Goal: Check status: Check status

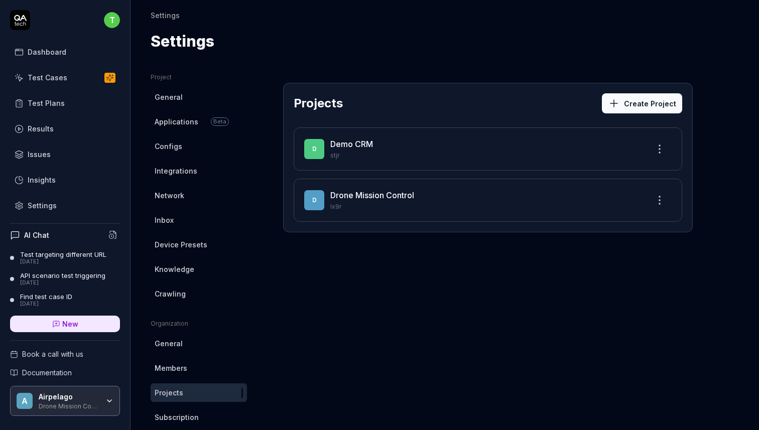
click at [45, 76] on div "Test Cases" at bounding box center [48, 77] width 40 height 11
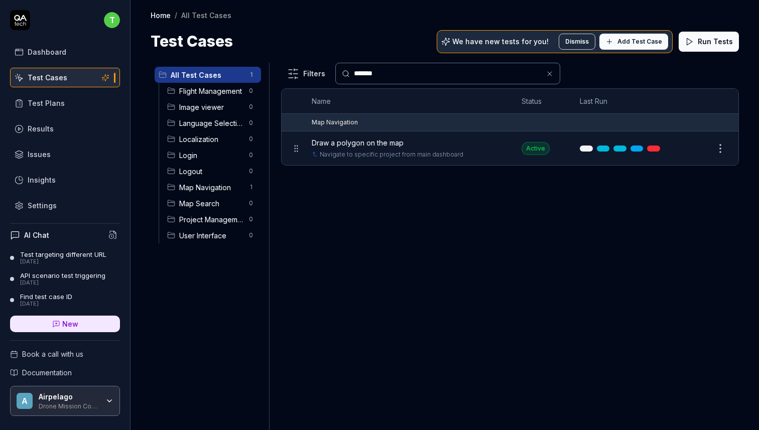
type input "******"
click at [351, 140] on span "Draw a polygon on the map" at bounding box center [358, 143] width 92 height 11
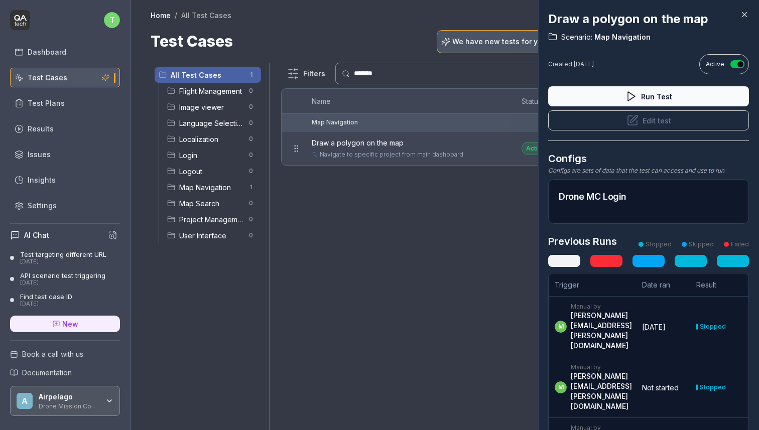
scroll to position [19, 0]
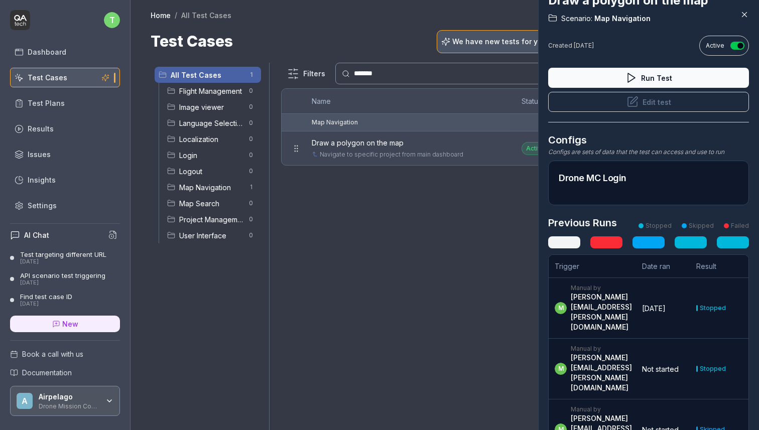
click at [733, 241] on link at bounding box center [733, 243] width 32 height 12
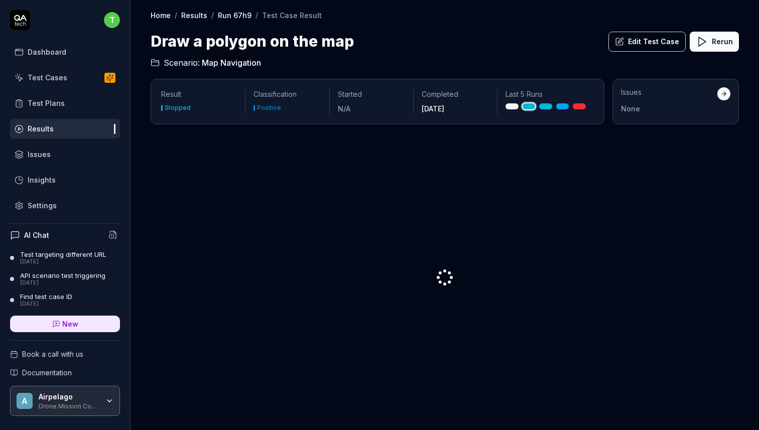
click at [722, 46] on button "Rerun" at bounding box center [714, 42] width 49 height 20
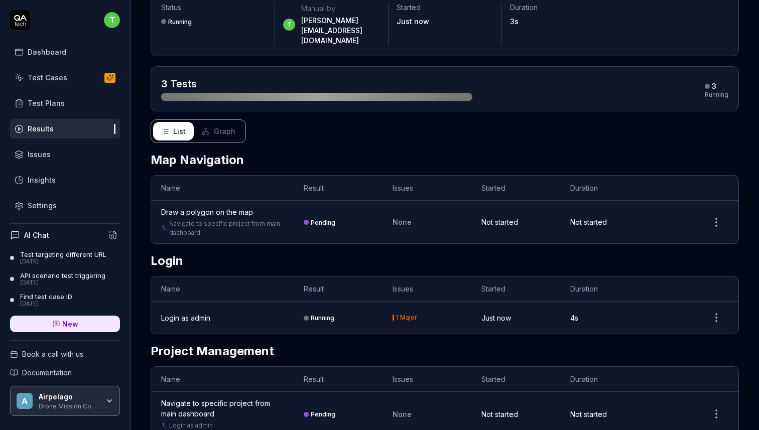
scroll to position [75, 0]
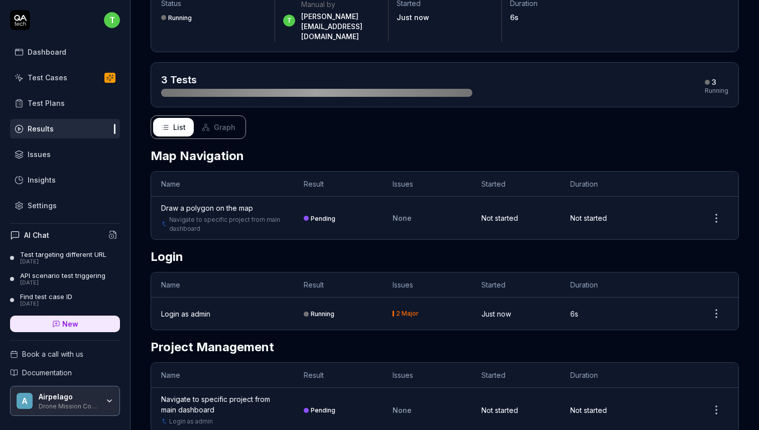
click at [323, 215] on div "Pending" at bounding box center [323, 219] width 25 height 8
click at [318, 215] on div "Pending" at bounding box center [323, 219] width 25 height 8
click at [574, 62] on div "3 Tests 3 Running" at bounding box center [445, 84] width 589 height 45
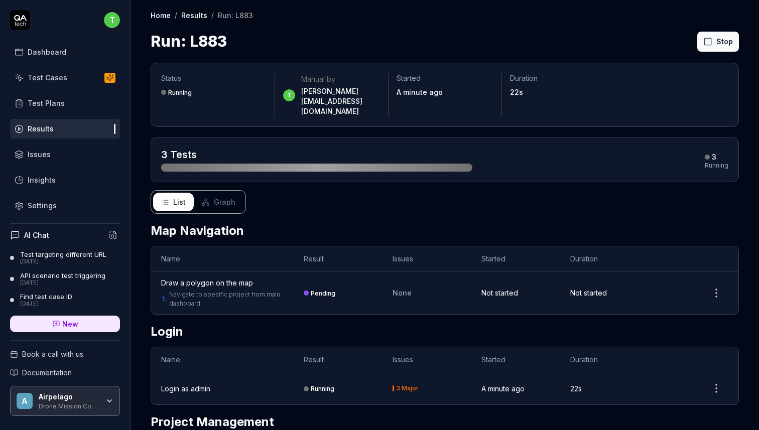
click at [512, 148] on div "3 Tests 3 Running" at bounding box center [444, 160] width 567 height 24
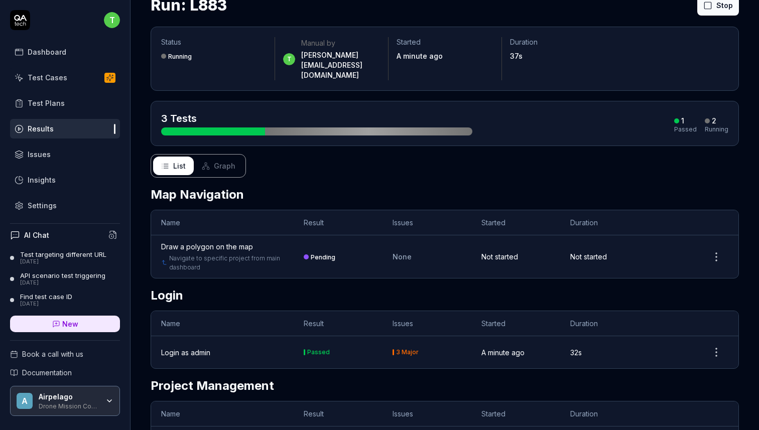
scroll to position [50, 0]
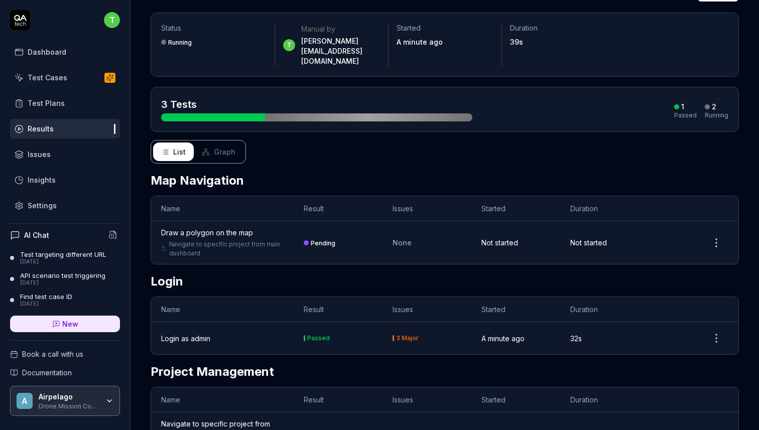
click at [402, 97] on div "3 Tests" at bounding box center [316, 109] width 311 height 24
click at [215, 227] on div "Draw a polygon on the map" at bounding box center [207, 232] width 92 height 11
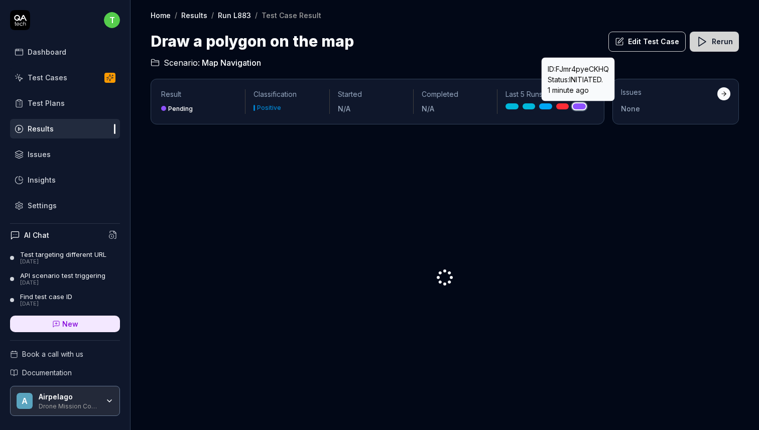
click at [578, 71] on p "ID: FJmr4pyeCKHQ Status: INITIATED . 1 minute ago" at bounding box center [578, 80] width 61 height 32
click at [43, 76] on div "Test Cases" at bounding box center [48, 77] width 40 height 11
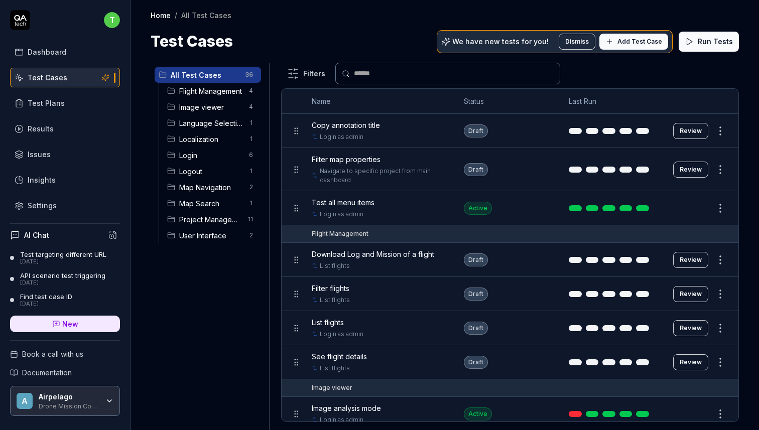
click at [227, 187] on span "Map Navigation" at bounding box center [211, 187] width 64 height 11
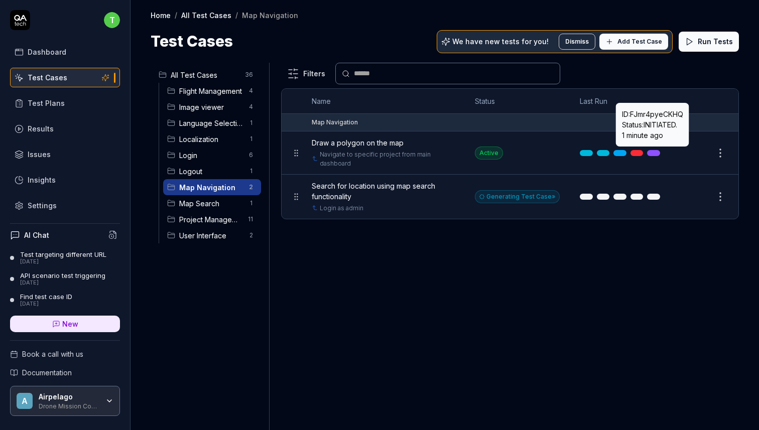
click at [656, 151] on link at bounding box center [653, 153] width 13 height 6
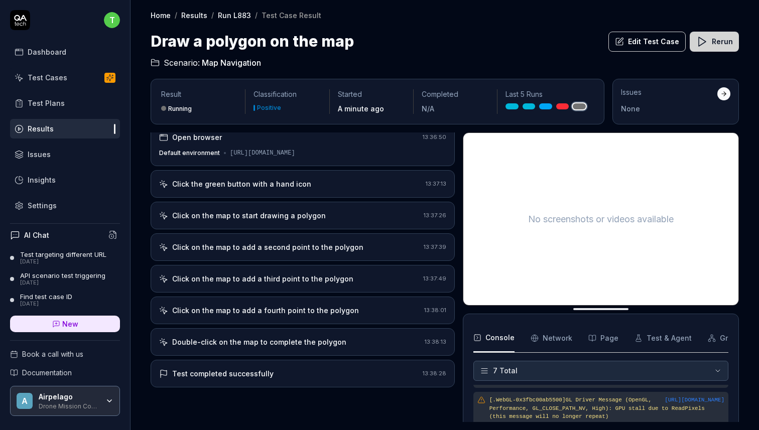
scroll to position [16, 0]
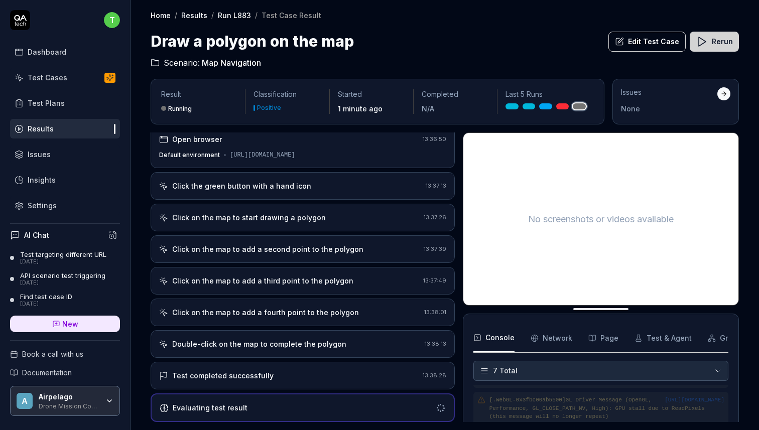
click at [308, 343] on div "Double-click on the map to complete the polygon" at bounding box center [259, 344] width 174 height 11
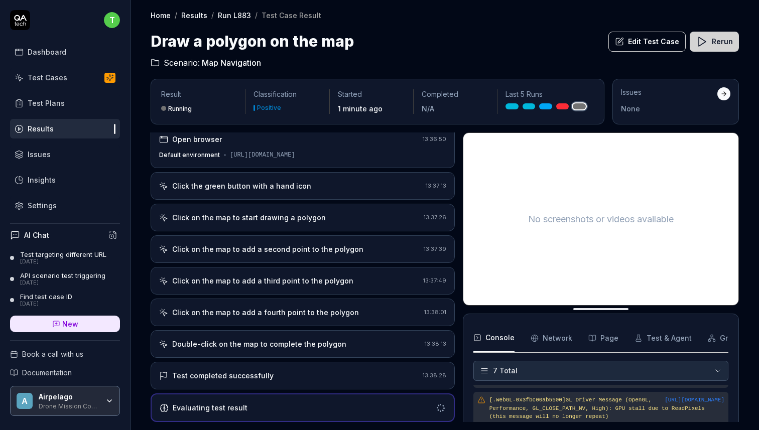
scroll to position [64, 0]
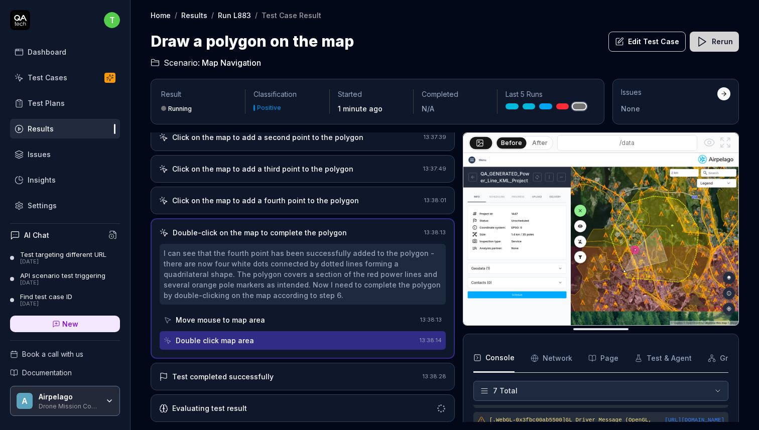
click at [296, 380] on div "Test completed successfully" at bounding box center [289, 377] width 260 height 11
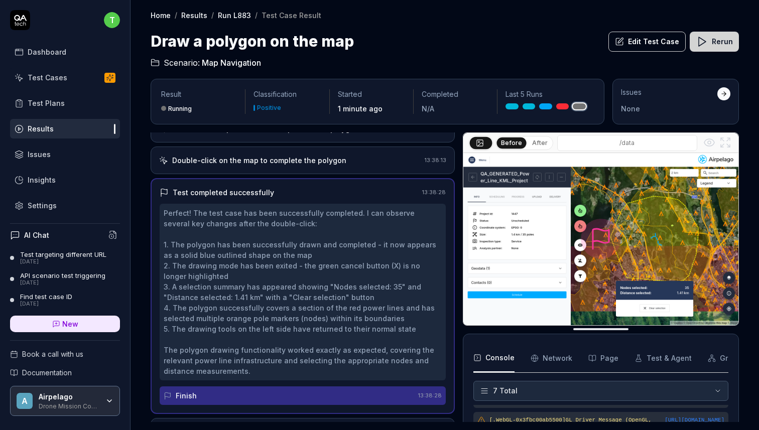
scroll to position [191, 0]
